Goal: Task Accomplishment & Management: Manage account settings

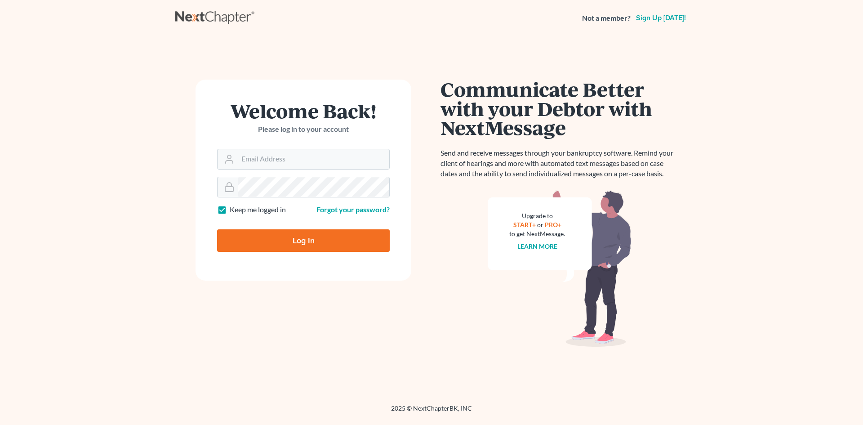
click at [295, 176] on form "Welcome Back! Please log in to your account Email Address Password Keep me logg…" at bounding box center [303, 180] width 216 height 201
click at [295, 170] on form "Welcome Back! Please log in to your account Email Address Password Keep me logg…" at bounding box center [303, 180] width 216 height 201
click at [294, 155] on input "Email Address" at bounding box center [313, 159] width 151 height 20
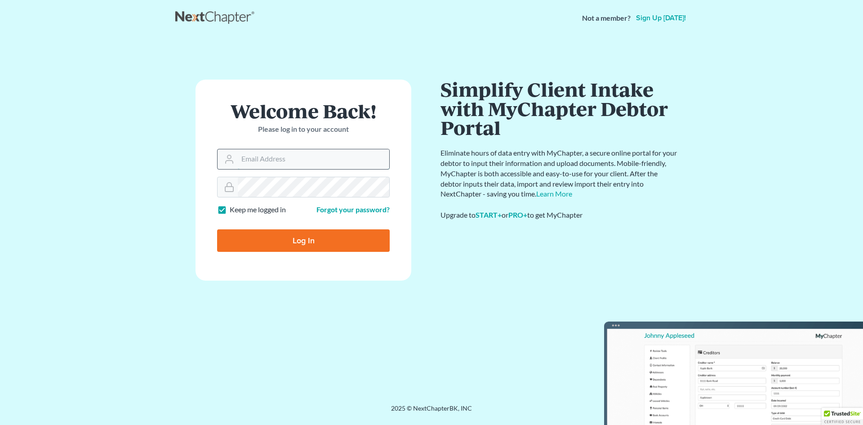
type input "[PERSON_NAME][EMAIL_ADDRESS][DOMAIN_NAME]"
click at [323, 241] on input "Log In" at bounding box center [303, 240] width 173 height 22
type input "Thinking..."
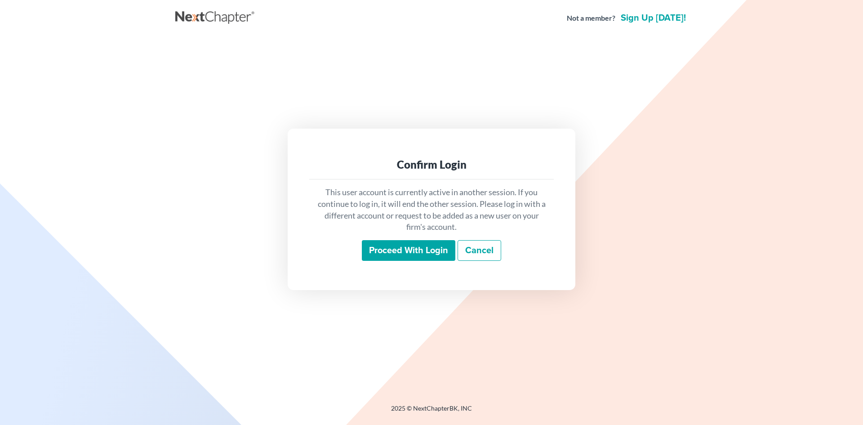
click at [418, 249] on input "Proceed with login" at bounding box center [408, 250] width 93 height 21
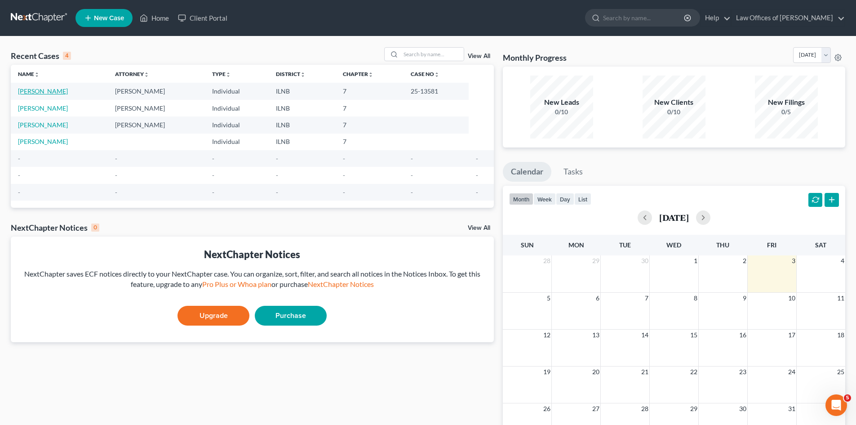
click at [50, 92] on link "[PERSON_NAME]" at bounding box center [43, 91] width 50 height 8
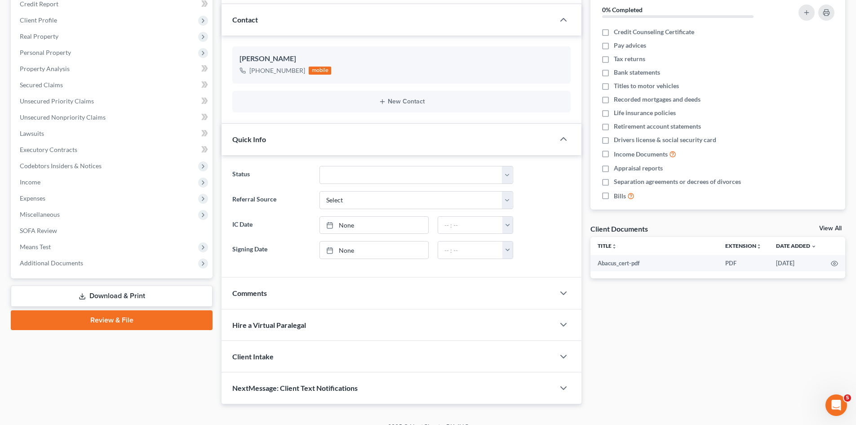
scroll to position [127, 0]
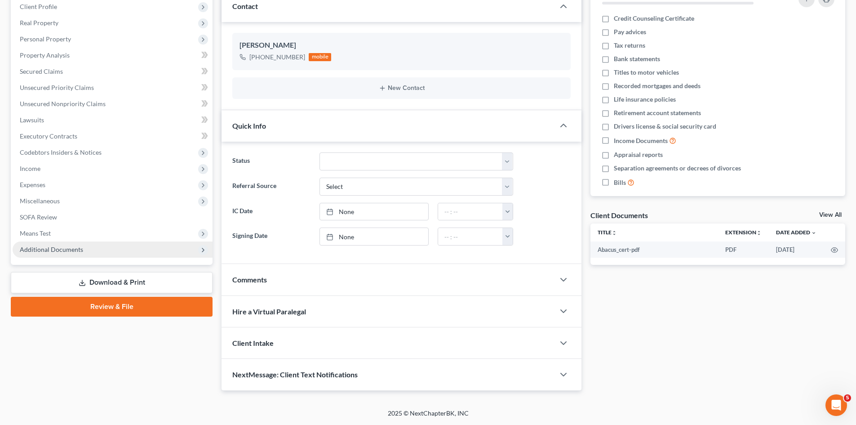
click at [64, 248] on span "Additional Documents" at bounding box center [51, 249] width 63 height 8
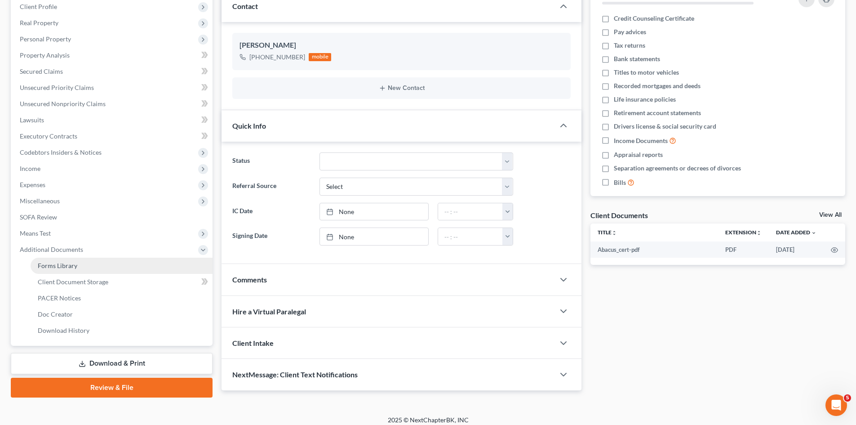
click at [67, 261] on span "Forms Library" at bounding box center [58, 265] width 40 height 8
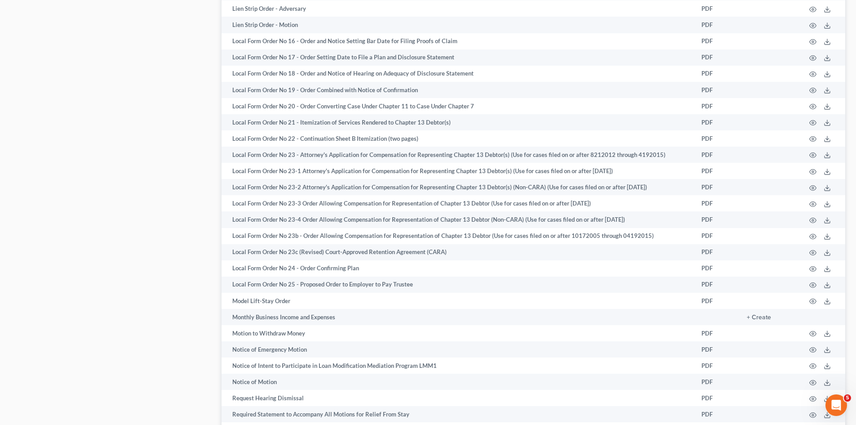
scroll to position [1574, 0]
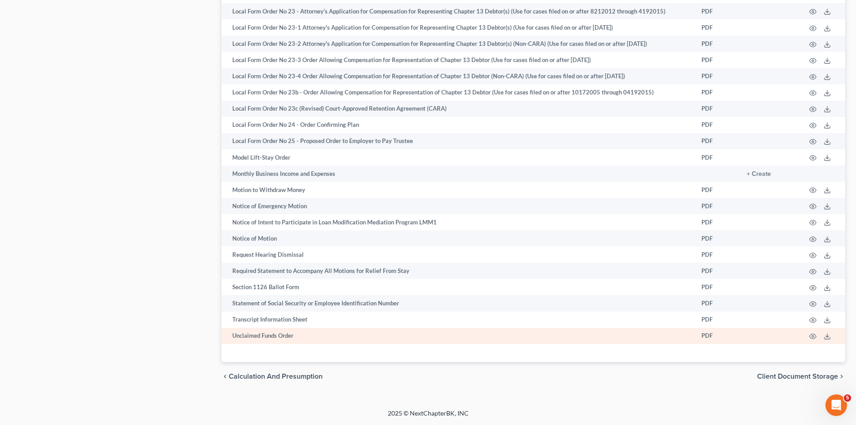
drag, startPoint x: 441, startPoint y: 225, endPoint x: 436, endPoint y: 334, distance: 109.3
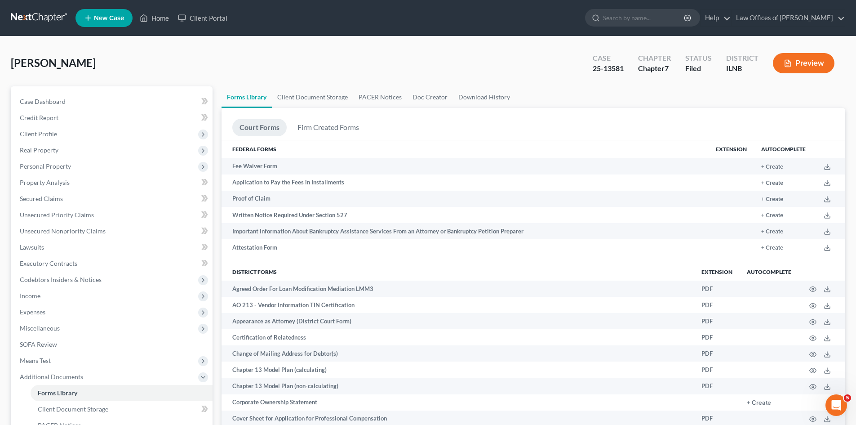
scroll to position [903, 0]
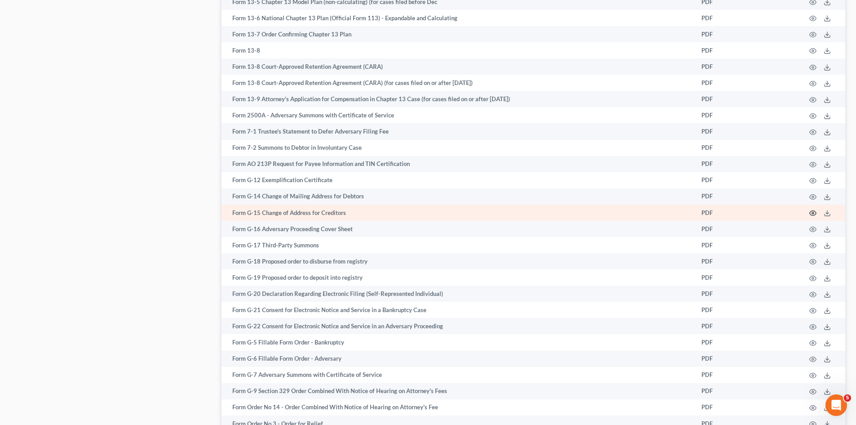
click at [810, 212] on icon "button" at bounding box center [812, 212] width 7 height 7
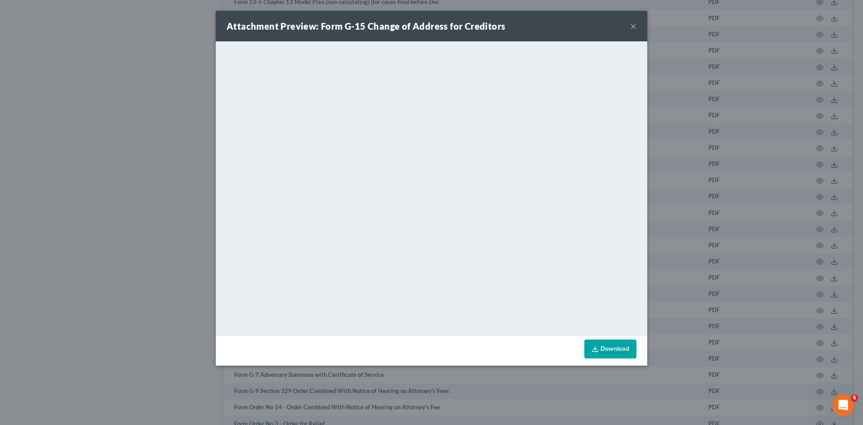
click at [632, 24] on button "×" at bounding box center [633, 26] width 6 height 11
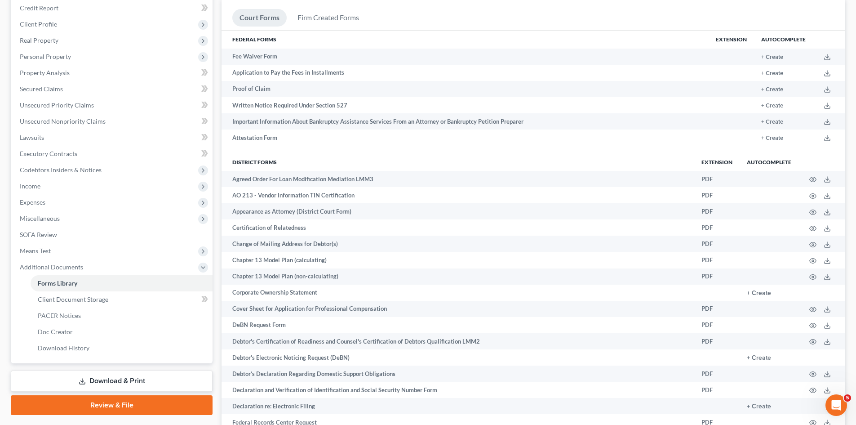
scroll to position [0, 0]
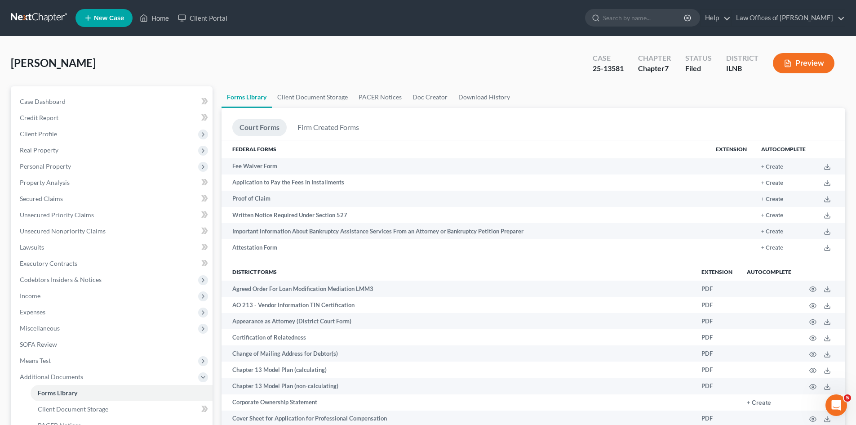
drag, startPoint x: 164, startPoint y: 229, endPoint x: 113, endPoint y: 81, distance: 156.1
click at [32, 325] on span "Miscellaneous" at bounding box center [40, 328] width 40 height 8
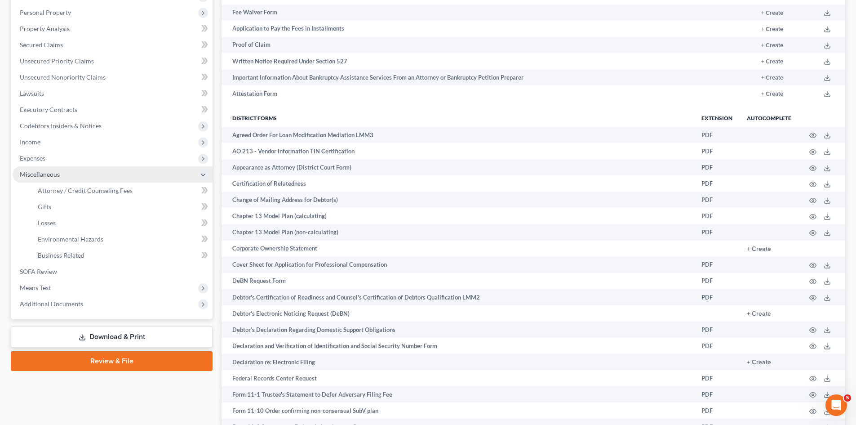
scroll to position [180, 0]
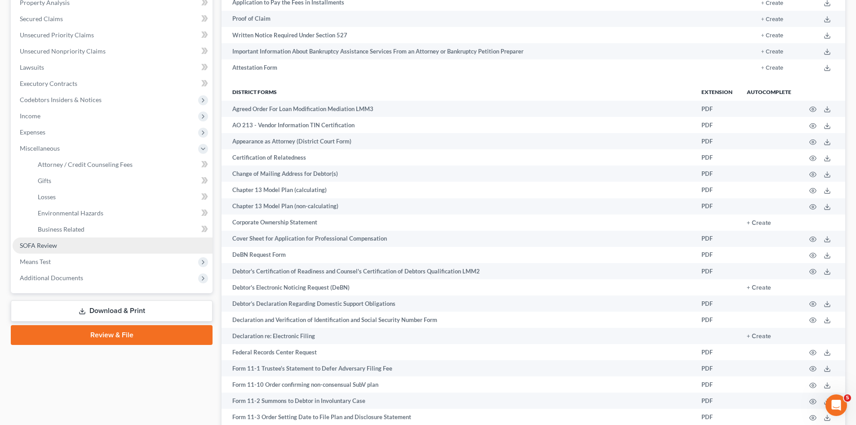
click at [44, 249] on link "SOFA Review" at bounding box center [113, 245] width 200 height 16
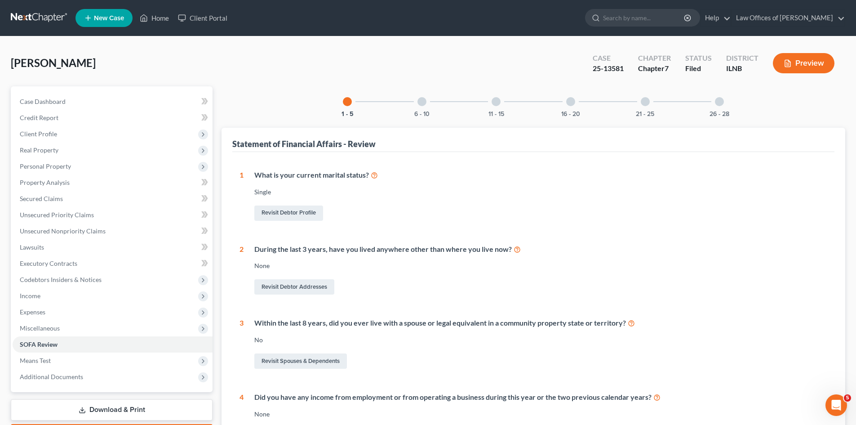
click at [792, 62] on button "Preview" at bounding box center [804, 63] width 62 height 20
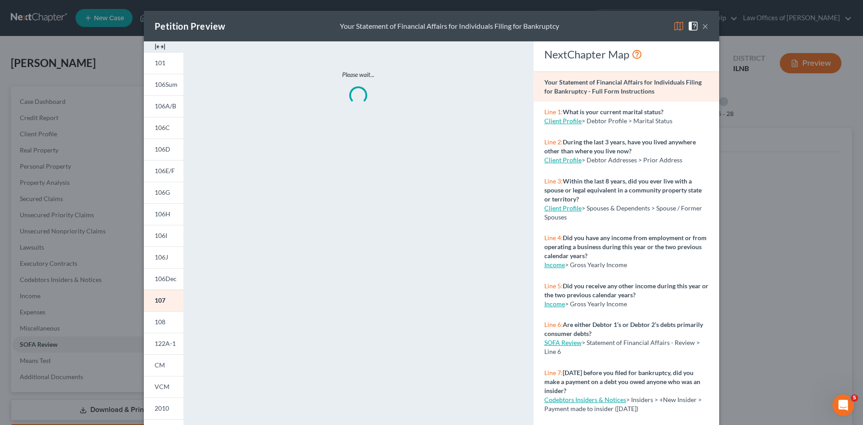
drag, startPoint x: 405, startPoint y: 158, endPoint x: 389, endPoint y: 93, distance: 67.0
click at [103, 102] on div "Petition Preview Your Statement of Financial Affairs for Individuals Filing for…" at bounding box center [431, 212] width 863 height 425
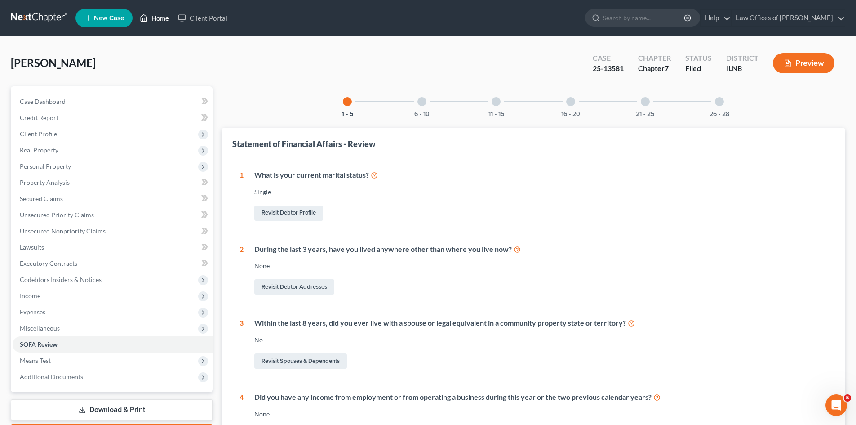
click at [146, 16] on icon at bounding box center [144, 18] width 6 height 7
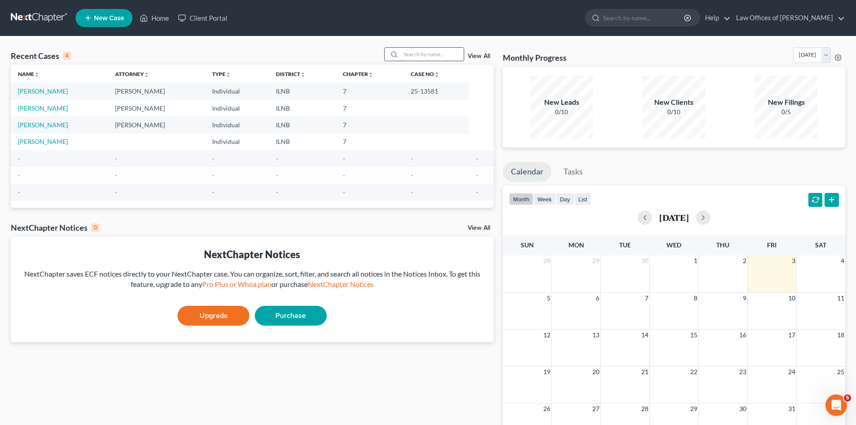
click at [445, 53] on input "search" at bounding box center [432, 54] width 63 height 13
click at [51, 109] on link "[PERSON_NAME]" at bounding box center [43, 108] width 50 height 8
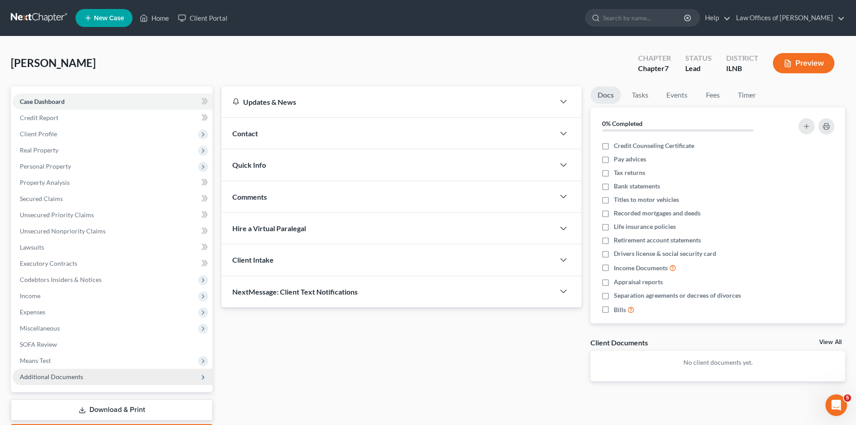
click at [51, 376] on span "Additional Documents" at bounding box center [51, 376] width 63 height 8
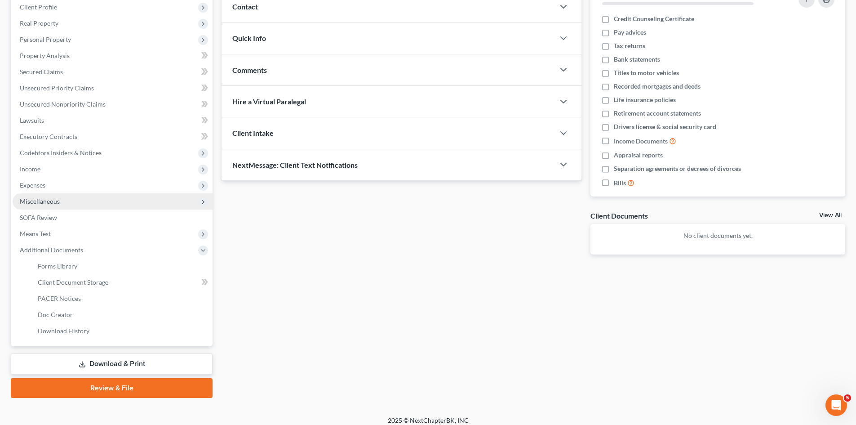
scroll to position [134, 0]
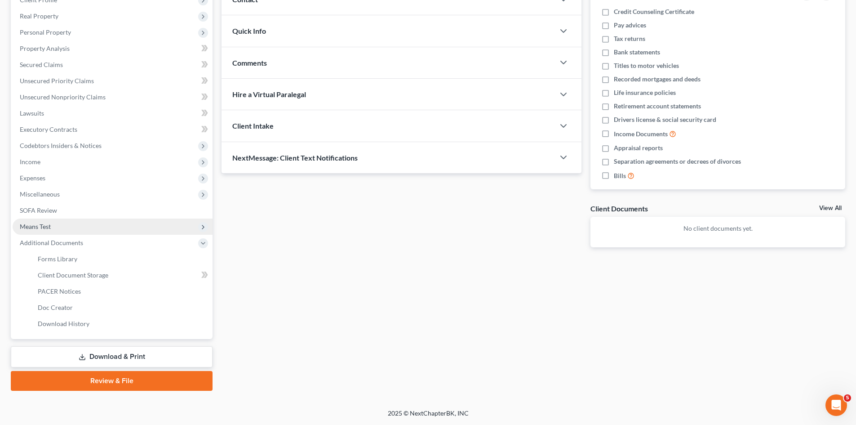
click at [38, 224] on span "Means Test" at bounding box center [35, 226] width 31 height 8
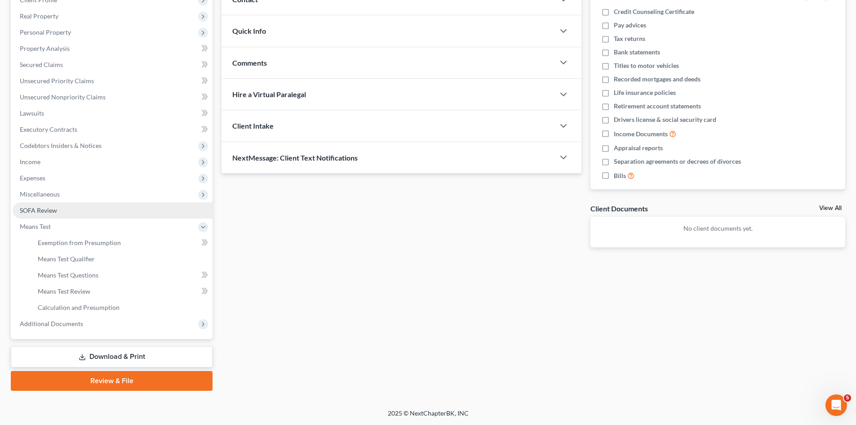
click at [36, 209] on span "SOFA Review" at bounding box center [38, 210] width 37 height 8
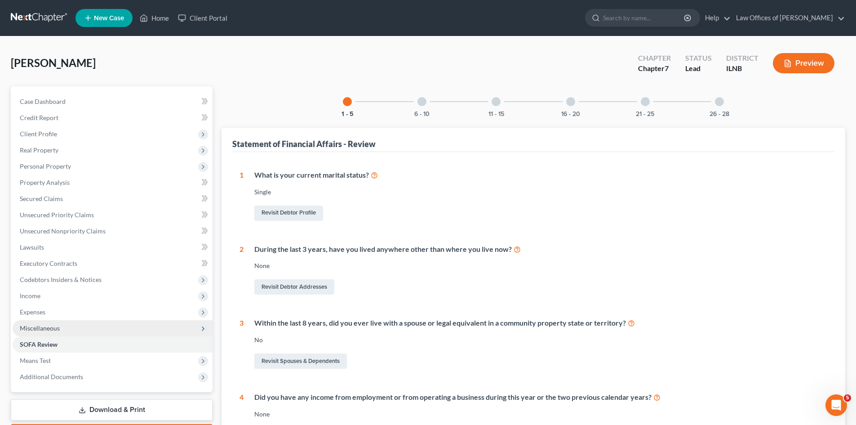
click at [32, 326] on span "Miscellaneous" at bounding box center [40, 328] width 40 height 8
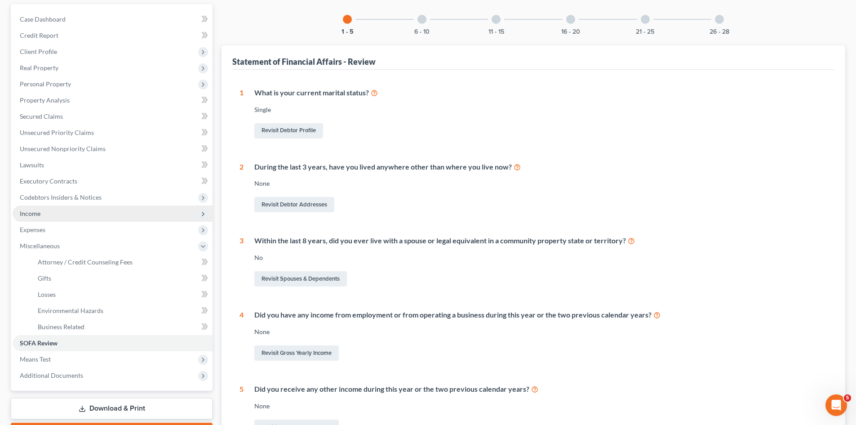
scroll to position [90, 0]
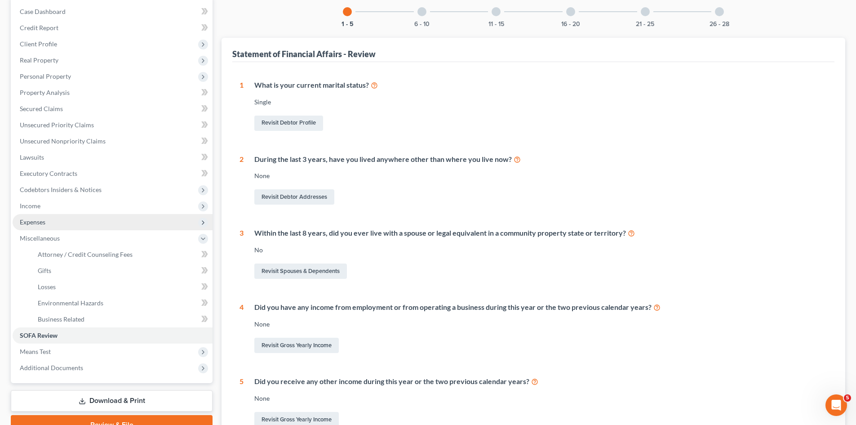
click at [35, 226] on span "Expenses" at bounding box center [113, 222] width 200 height 16
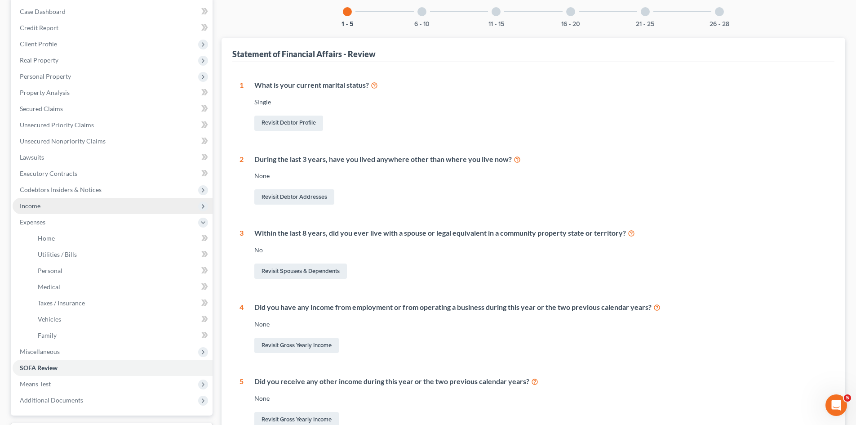
click at [34, 205] on span "Income" at bounding box center [30, 206] width 21 height 8
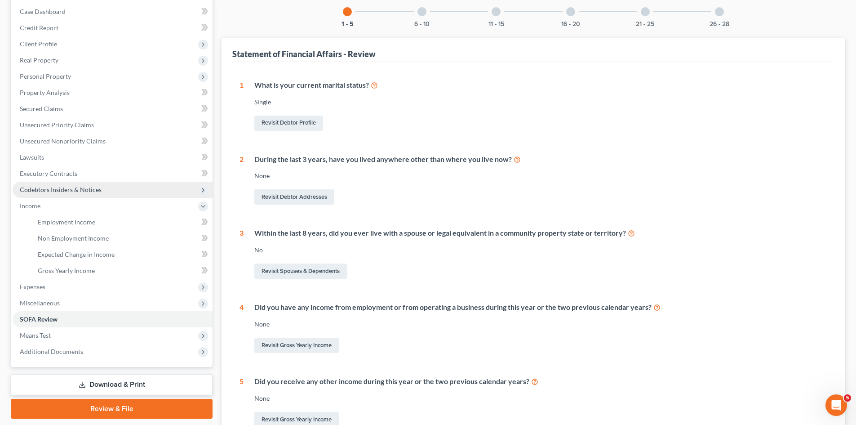
click at [34, 192] on span "Codebtors Insiders & Notices" at bounding box center [61, 190] width 82 height 8
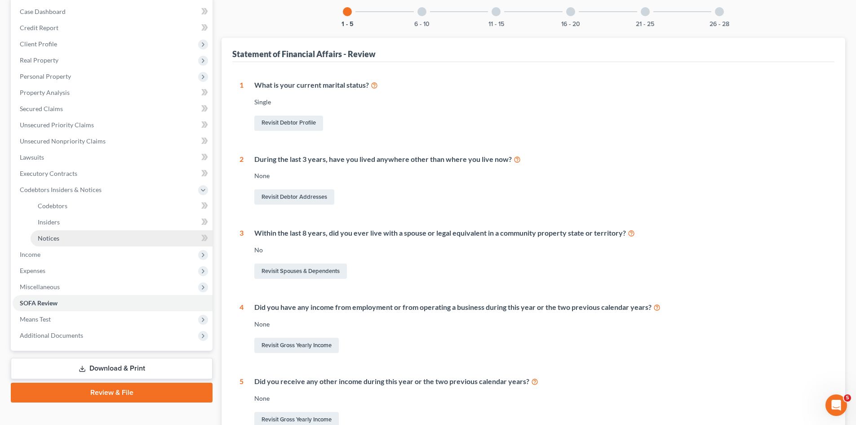
click at [79, 234] on link "Notices" at bounding box center [122, 238] width 182 height 16
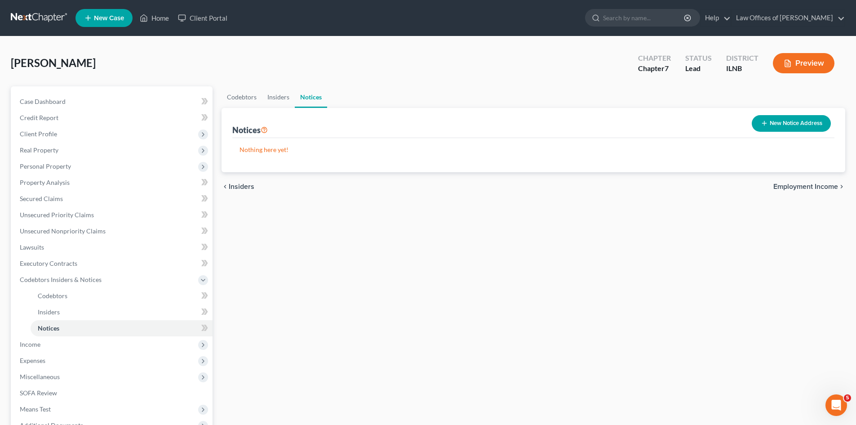
click at [793, 124] on button "New Notice Address" at bounding box center [791, 123] width 79 height 17
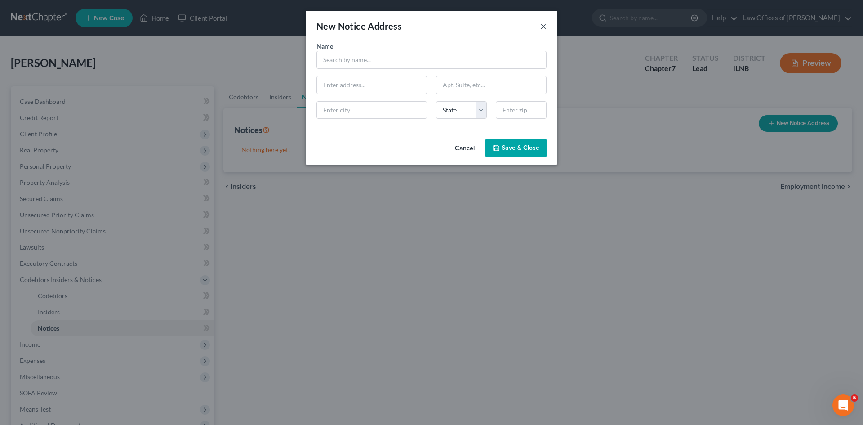
click at [545, 26] on button "×" at bounding box center [543, 26] width 6 height 11
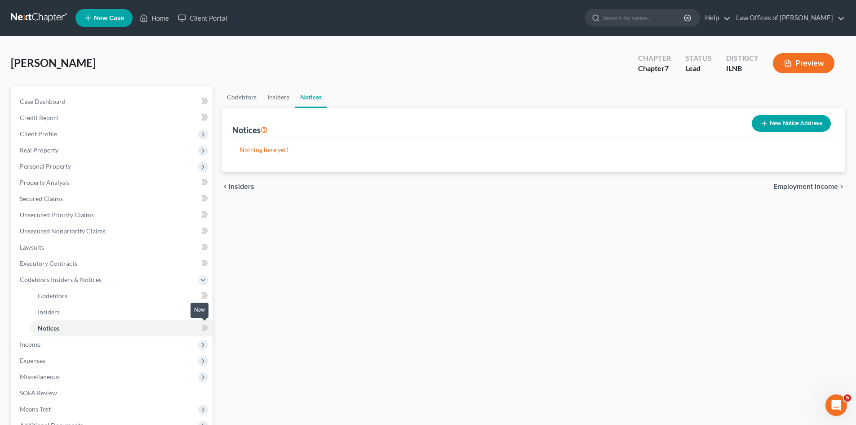
click at [202, 332] on icon at bounding box center [204, 327] width 7 height 11
click at [202, 328] on icon at bounding box center [204, 327] width 7 height 11
click at [68, 329] on link "Notices" at bounding box center [122, 328] width 182 height 16
click at [788, 123] on button "New Notice Address" at bounding box center [791, 123] width 79 height 17
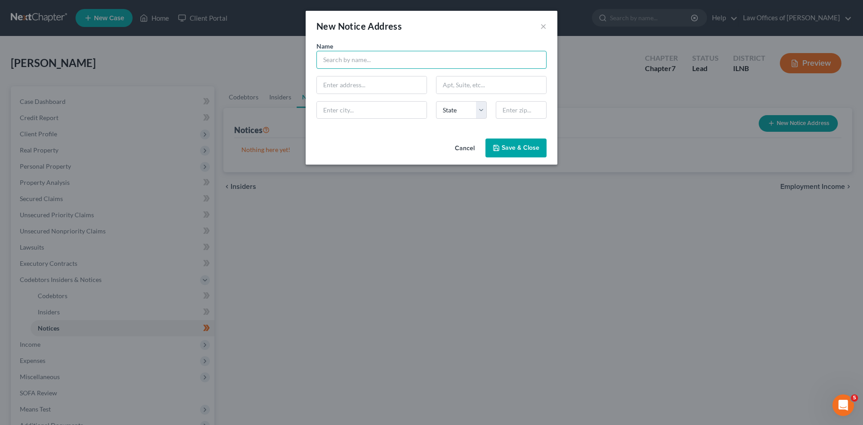
click at [381, 53] on input "text" at bounding box center [431, 60] width 230 height 18
click at [542, 27] on button "×" at bounding box center [543, 26] width 6 height 11
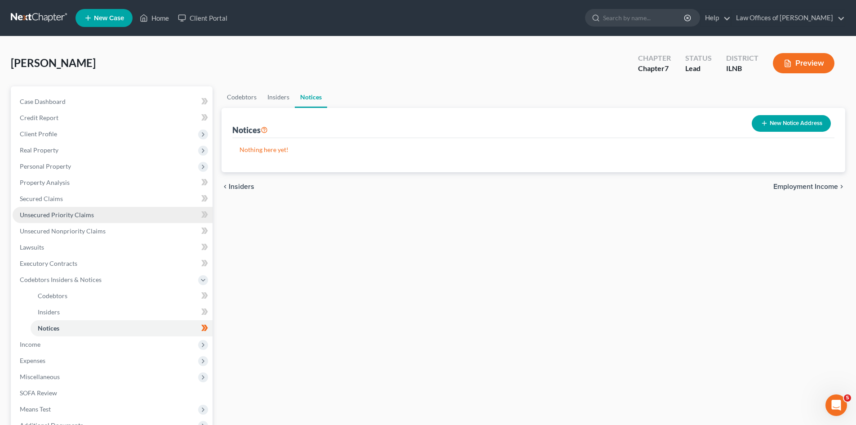
click at [60, 218] on span "Unsecured Priority Claims" at bounding box center [57, 215] width 74 height 8
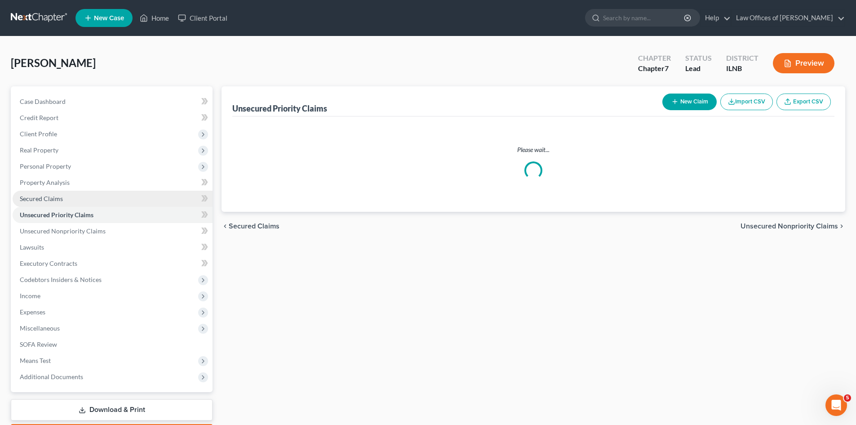
click at [55, 195] on span "Secured Claims" at bounding box center [41, 199] width 43 height 8
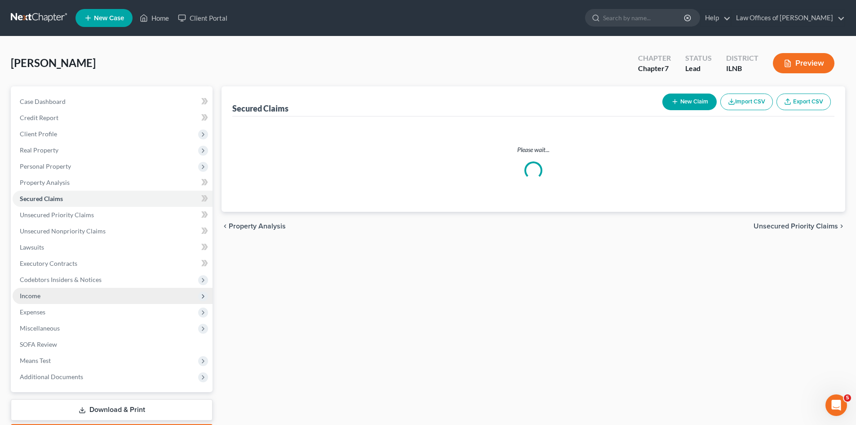
click at [37, 288] on span "Income" at bounding box center [113, 296] width 200 height 16
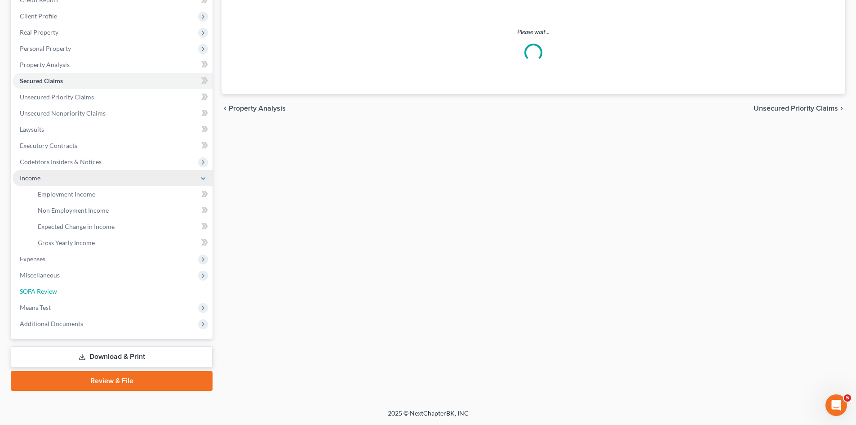
click at [37, 288] on span "SOFA Review" at bounding box center [38, 291] width 37 height 8
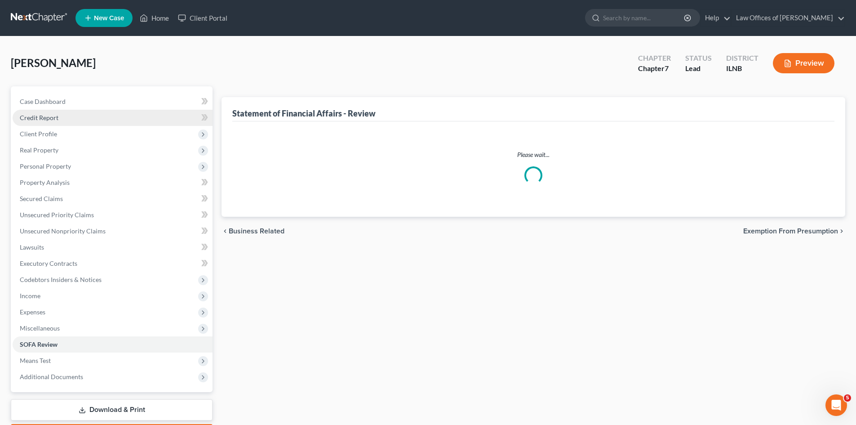
click at [38, 111] on link "Credit Report" at bounding box center [113, 118] width 200 height 16
click at [39, 103] on span "Case Dashboard" at bounding box center [43, 101] width 46 height 8
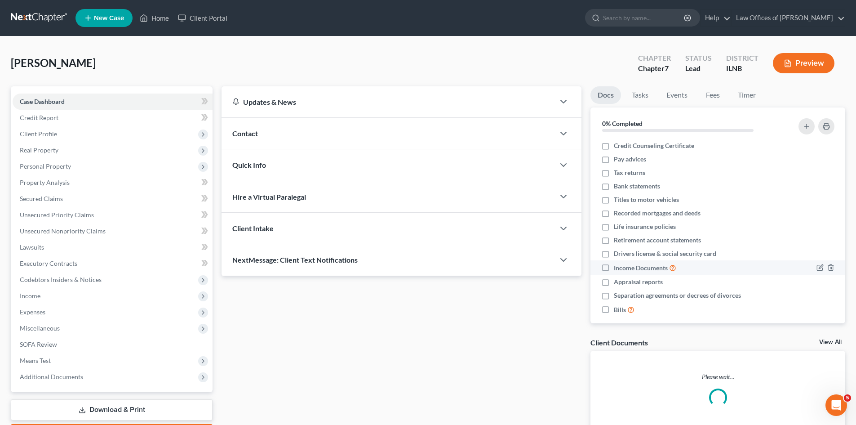
scroll to position [8, 0]
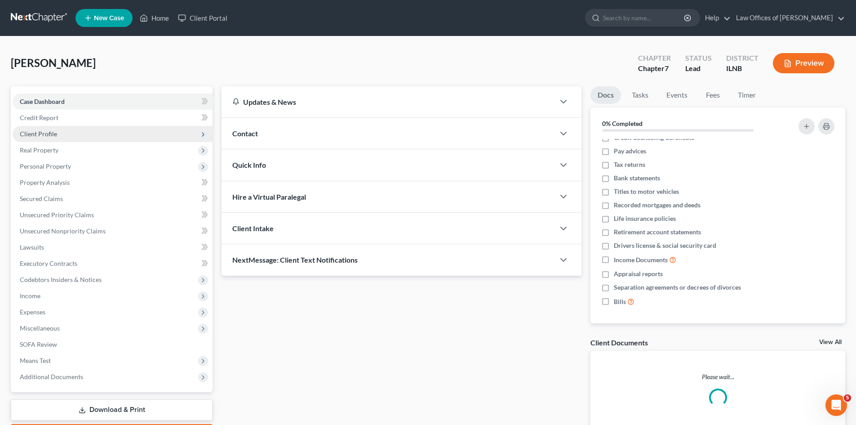
click at [49, 135] on span "Client Profile" at bounding box center [38, 134] width 37 height 8
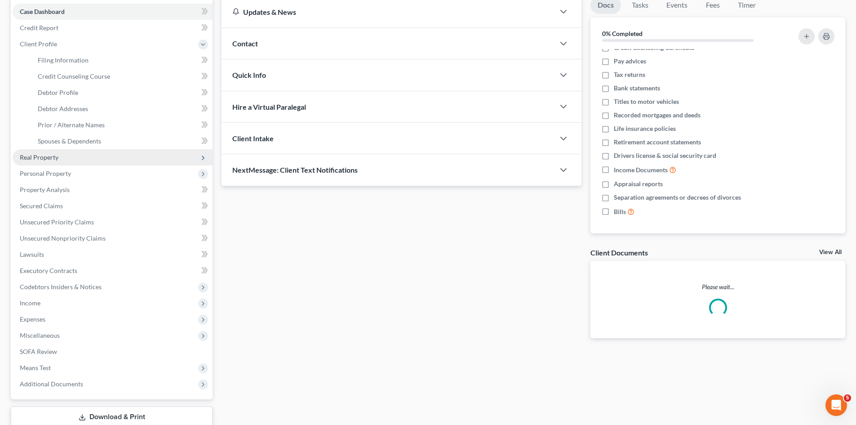
click at [58, 158] on span "Real Property" at bounding box center [113, 157] width 200 height 16
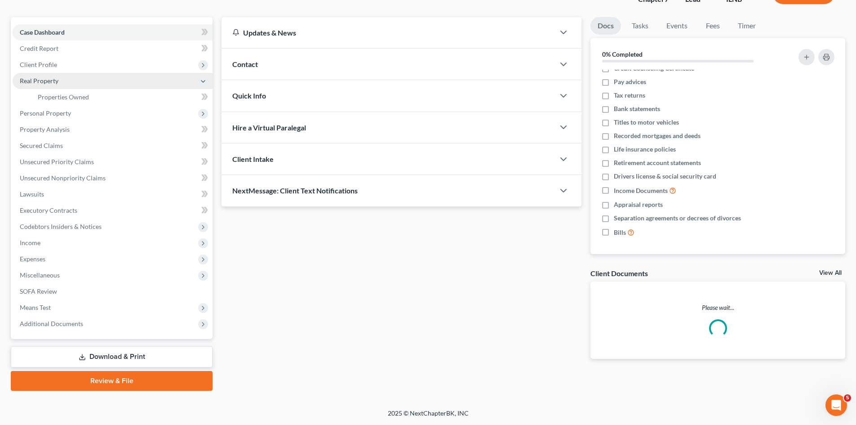
scroll to position [69, 0]
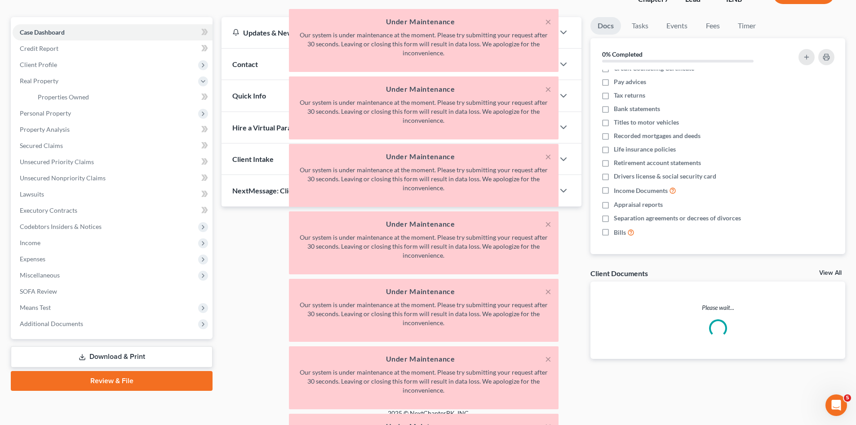
click at [45, 127] on div "× Under Maintenance Our system is under maintenance at the moment. Please try s…" at bounding box center [424, 245] width 856 height 472
click at [44, 142] on div "× Under Maintenance Our system is under maintenance at the moment. Please try s…" at bounding box center [424, 245] width 856 height 472
click at [44, 151] on div "× Under Maintenance Our system is under maintenance at the moment. Please try s…" at bounding box center [424, 245] width 856 height 472
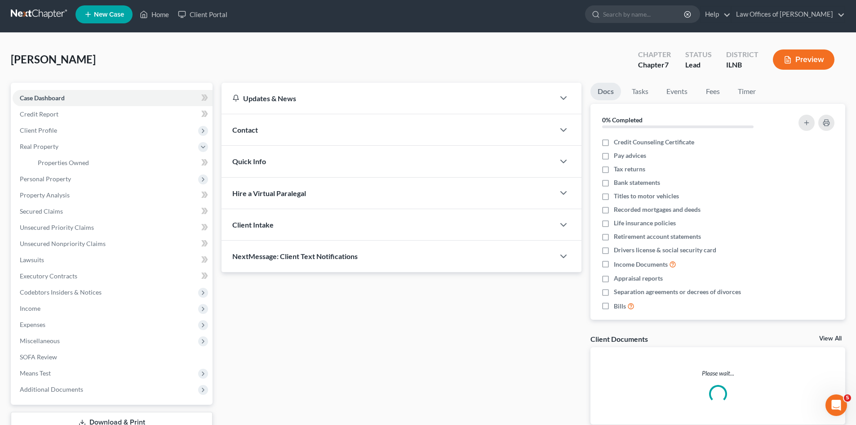
scroll to position [0, 0]
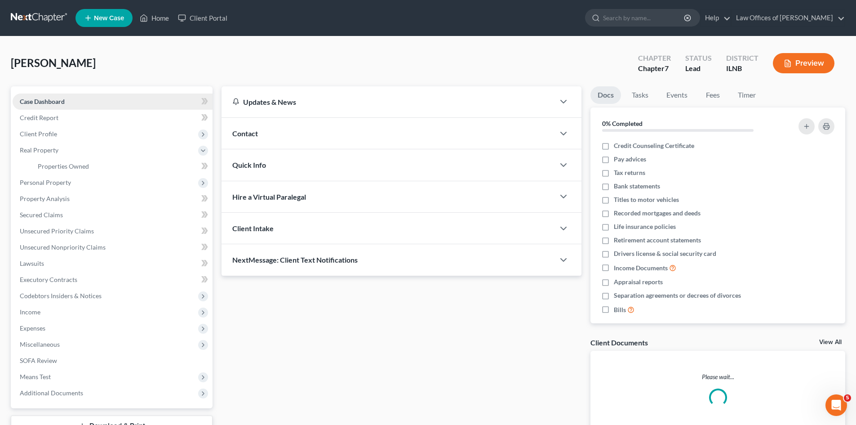
click at [38, 100] on span "Case Dashboard" at bounding box center [42, 101] width 45 height 8
click at [161, 21] on link "Home" at bounding box center [154, 18] width 38 height 16
click at [161, 18] on link "Home" at bounding box center [154, 18] width 38 height 16
click at [204, 17] on link "Client Portal" at bounding box center [202, 18] width 58 height 16
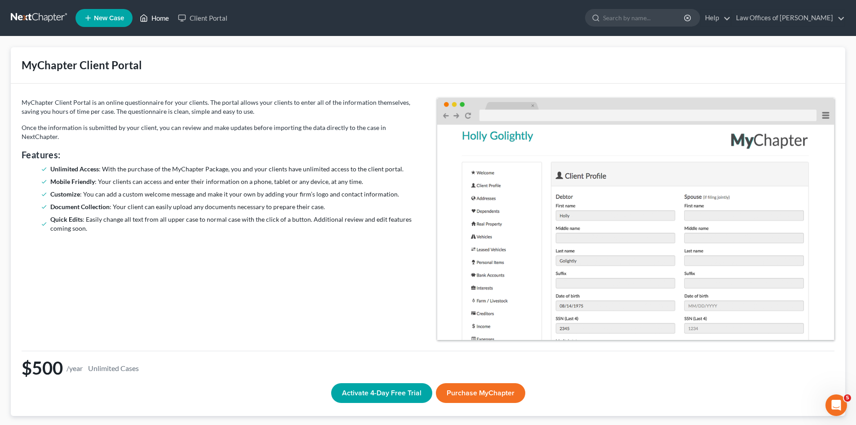
click at [160, 15] on link "Home" at bounding box center [154, 18] width 38 height 16
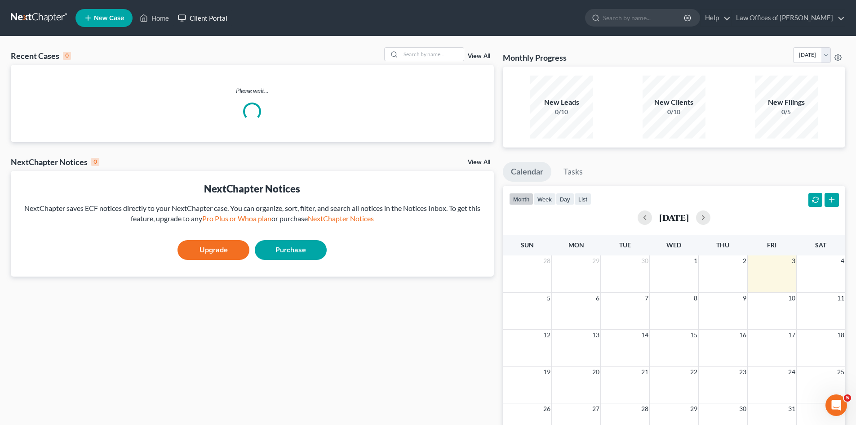
click at [202, 17] on link "Client Portal" at bounding box center [202, 18] width 58 height 16
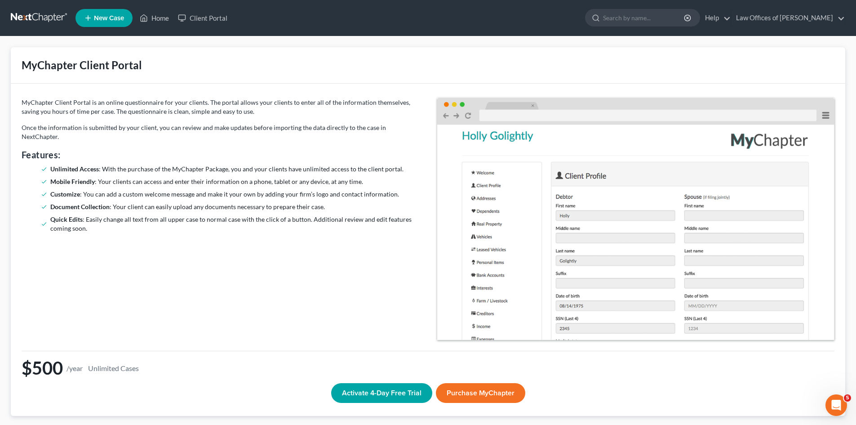
click at [49, 20] on link at bounding box center [40, 18] width 58 height 16
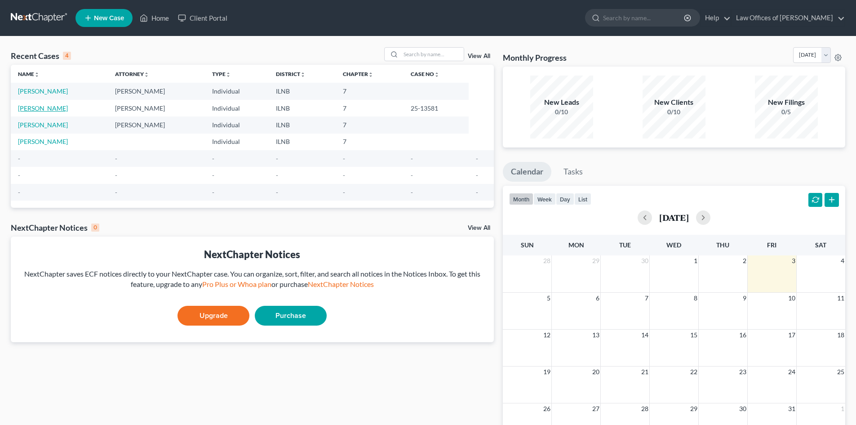
click at [51, 109] on link "[PERSON_NAME]" at bounding box center [43, 108] width 50 height 8
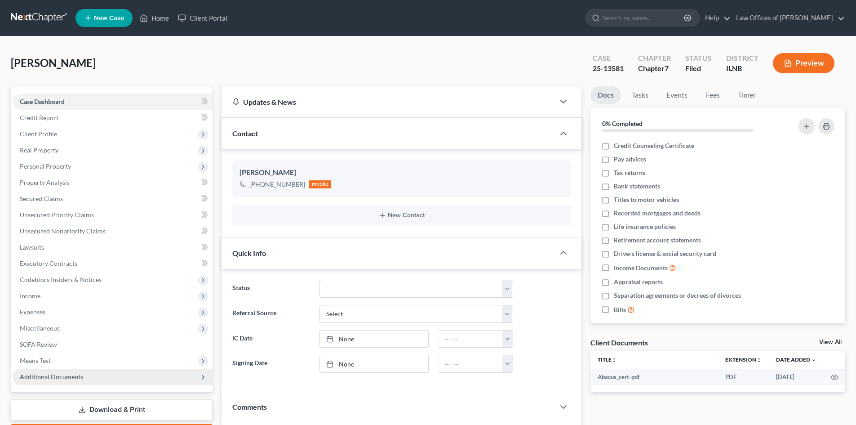
click at [31, 377] on span "Additional Documents" at bounding box center [51, 376] width 63 height 8
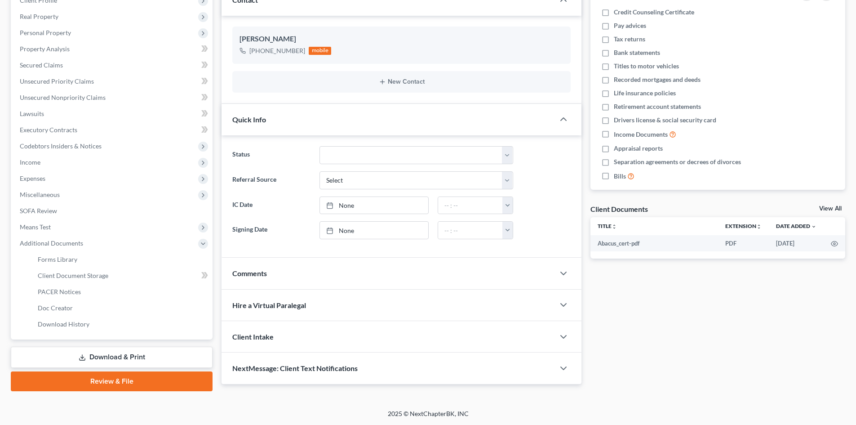
scroll to position [134, 0]
click at [61, 310] on span "Doc Creator" at bounding box center [55, 307] width 35 height 8
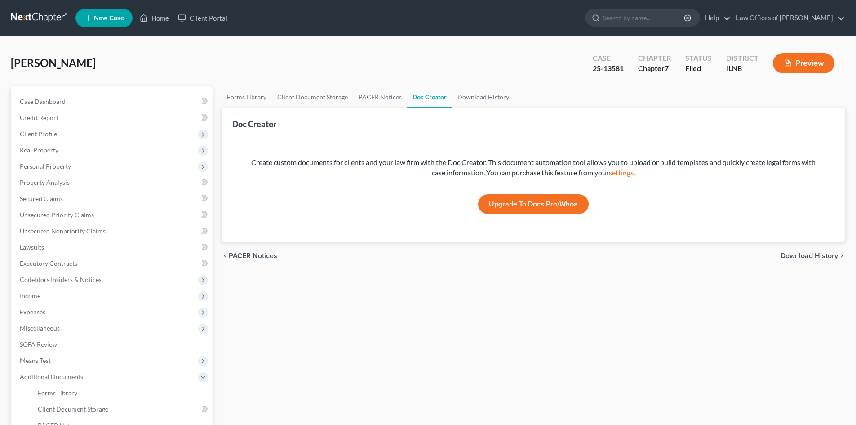
click at [513, 210] on link "Upgrade to Docs Pro/Whoa" at bounding box center [533, 204] width 111 height 20
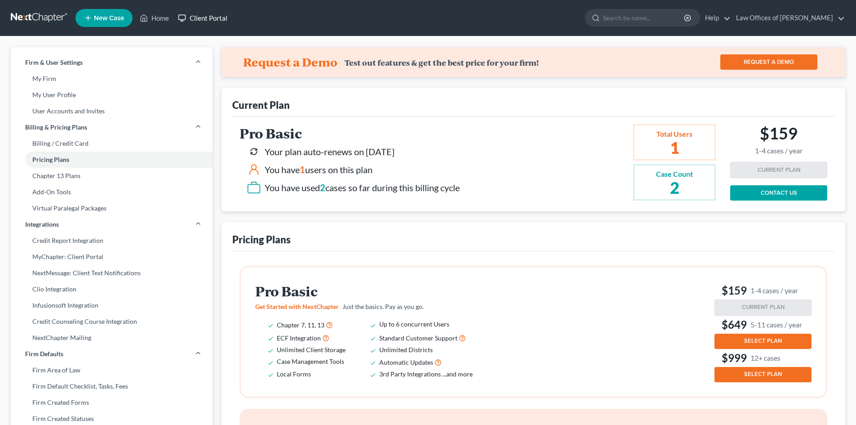
click at [193, 17] on link "Client Portal" at bounding box center [202, 18] width 58 height 16
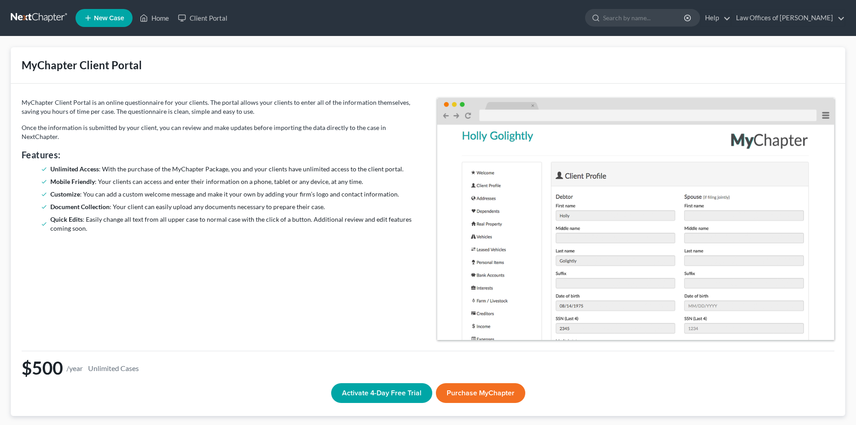
click at [46, 19] on link at bounding box center [40, 18] width 58 height 16
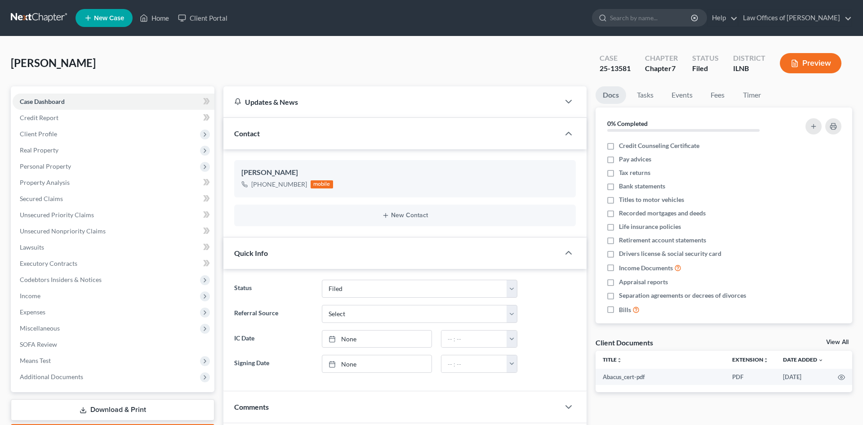
select select "6"
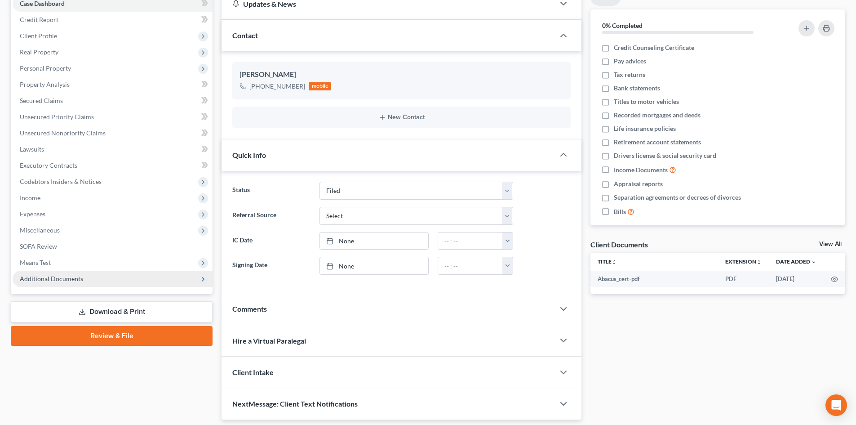
scroll to position [82, 0]
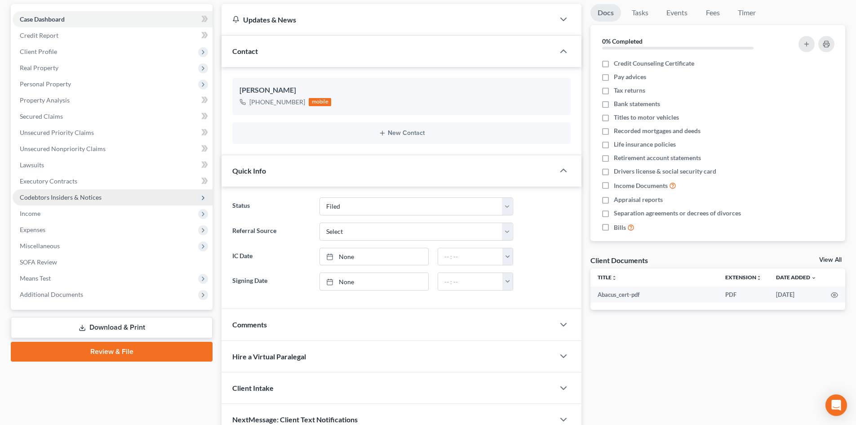
click at [48, 199] on span "Codebtors Insiders & Notices" at bounding box center [61, 197] width 82 height 8
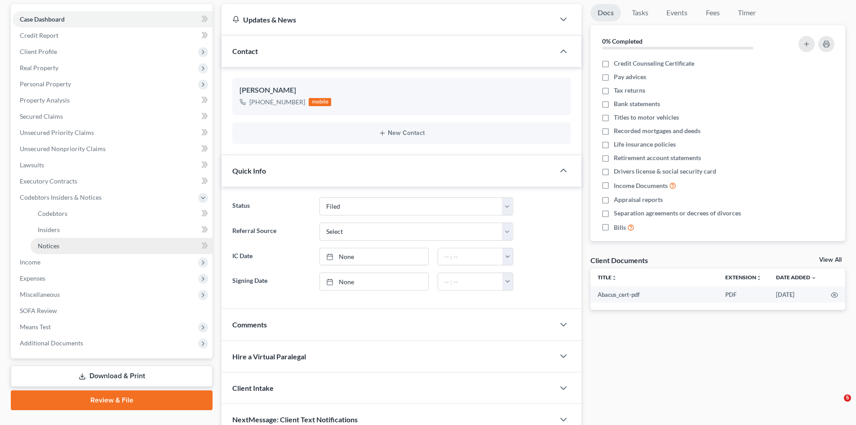
click at [56, 245] on span "Notices" at bounding box center [49, 246] width 22 height 8
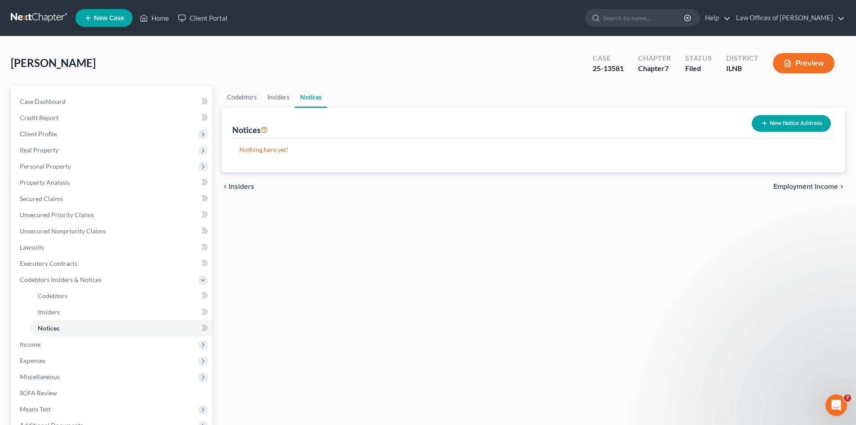
click at [781, 131] on button "New Notice Address" at bounding box center [791, 123] width 79 height 17
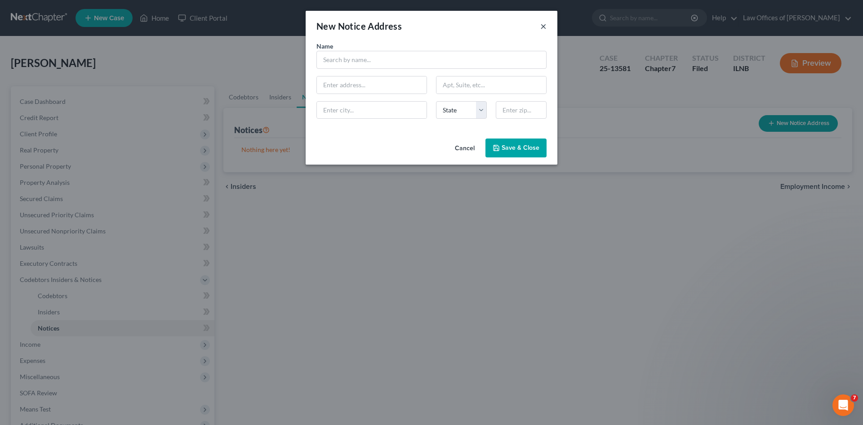
click at [546, 22] on button "×" at bounding box center [543, 26] width 6 height 11
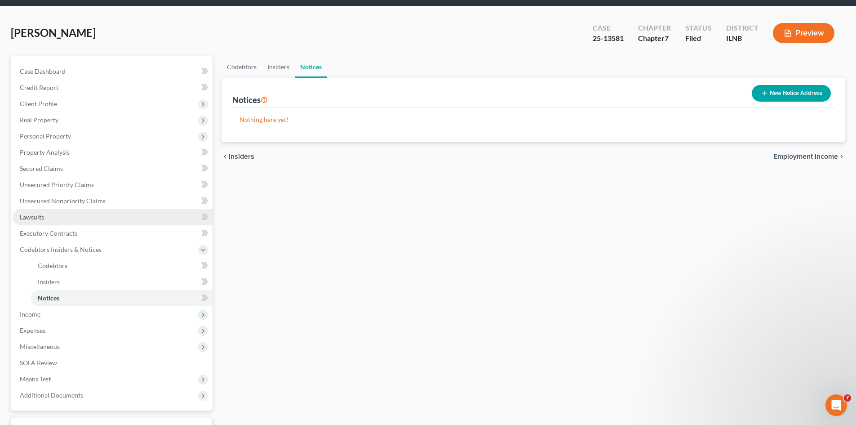
scroll to position [90, 0]
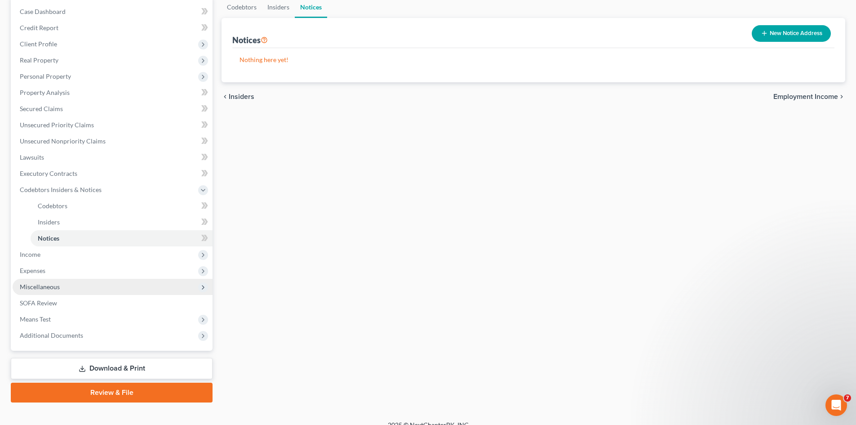
click at [31, 283] on span "Miscellaneous" at bounding box center [40, 287] width 40 height 8
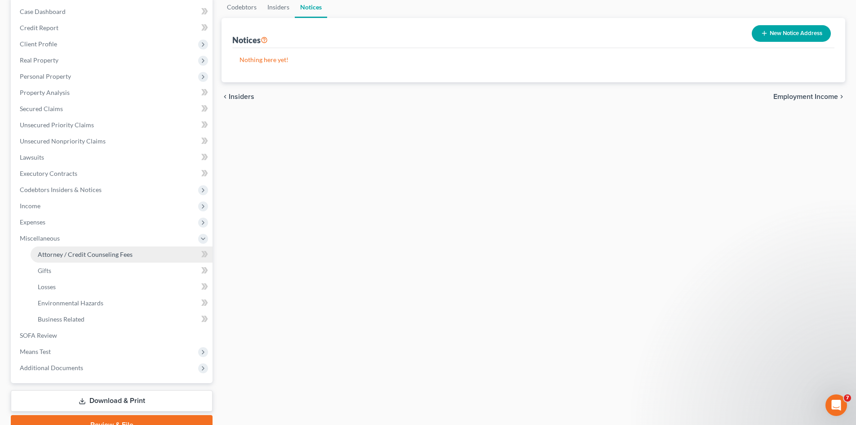
scroll to position [0, 0]
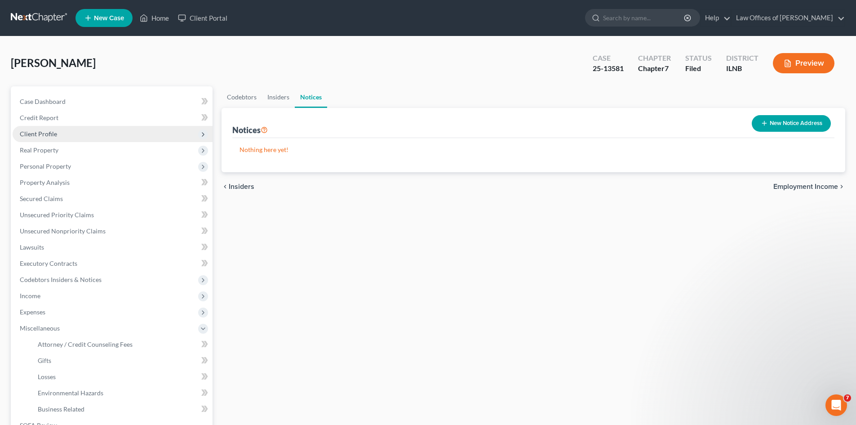
click at [45, 132] on span "Client Profile" at bounding box center [38, 134] width 37 height 8
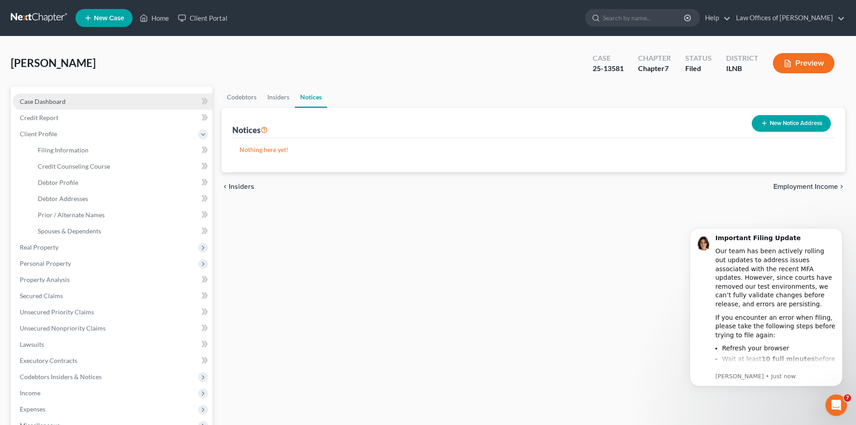
click at [40, 97] on span "Case Dashboard" at bounding box center [43, 101] width 46 height 8
select select "6"
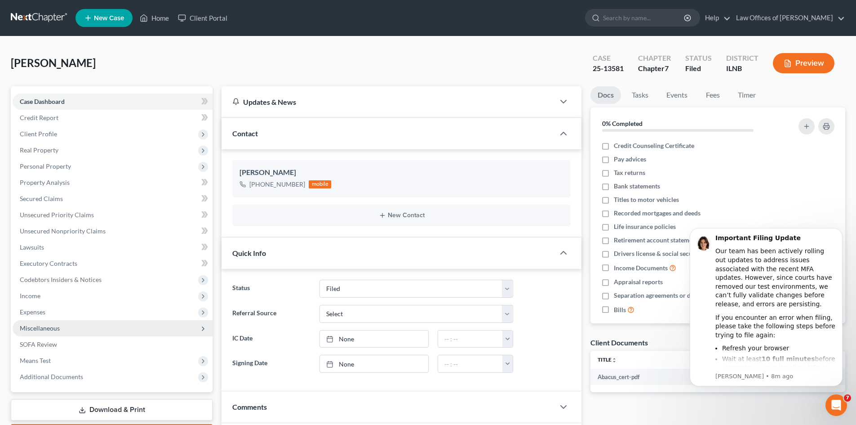
click at [34, 329] on span "Miscellaneous" at bounding box center [40, 328] width 40 height 8
